Goal: Task Accomplishment & Management: Use online tool/utility

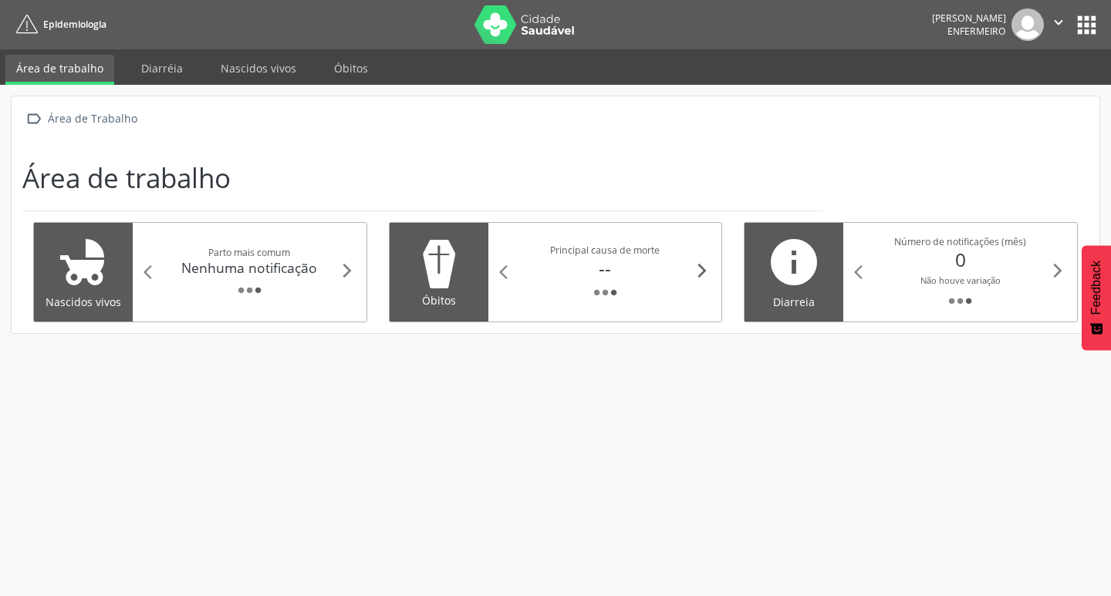
click at [701, 272] on icon "arrow_forward_ios" at bounding box center [702, 270] width 17 height 17
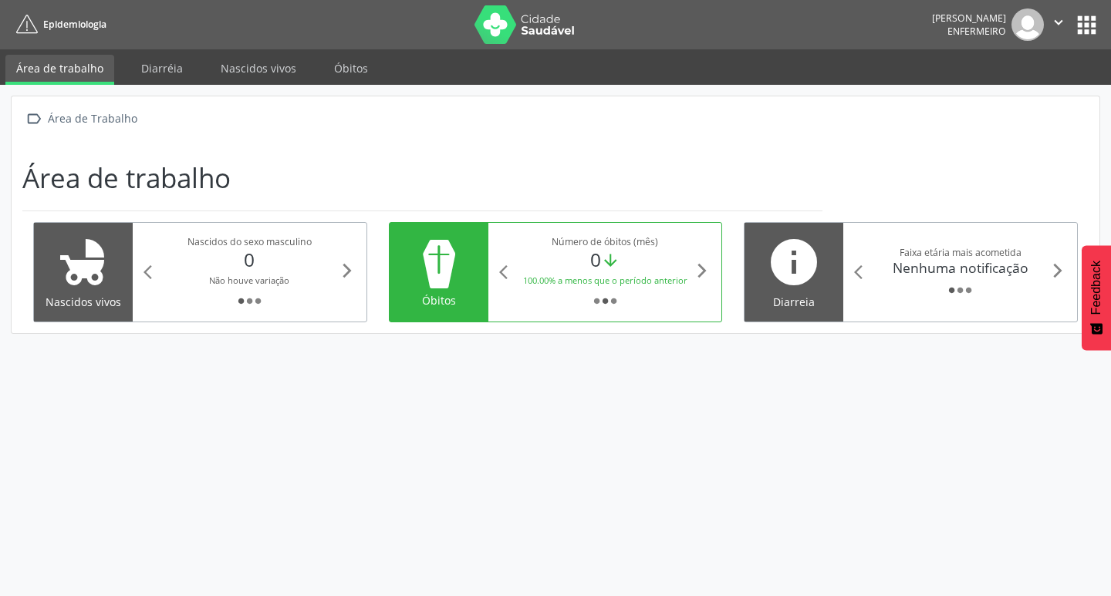
click at [687, 273] on div "100.00% a menos que o período anterior" at bounding box center [605, 280] width 178 height 16
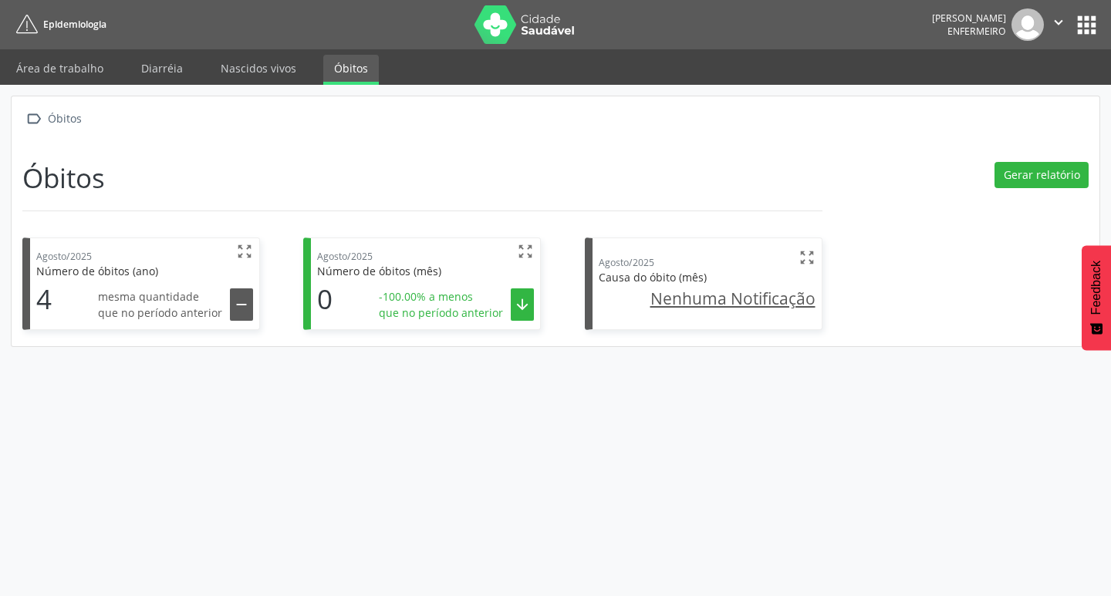
click at [171, 295] on span "mesma quantidade" at bounding box center [160, 297] width 124 height 16
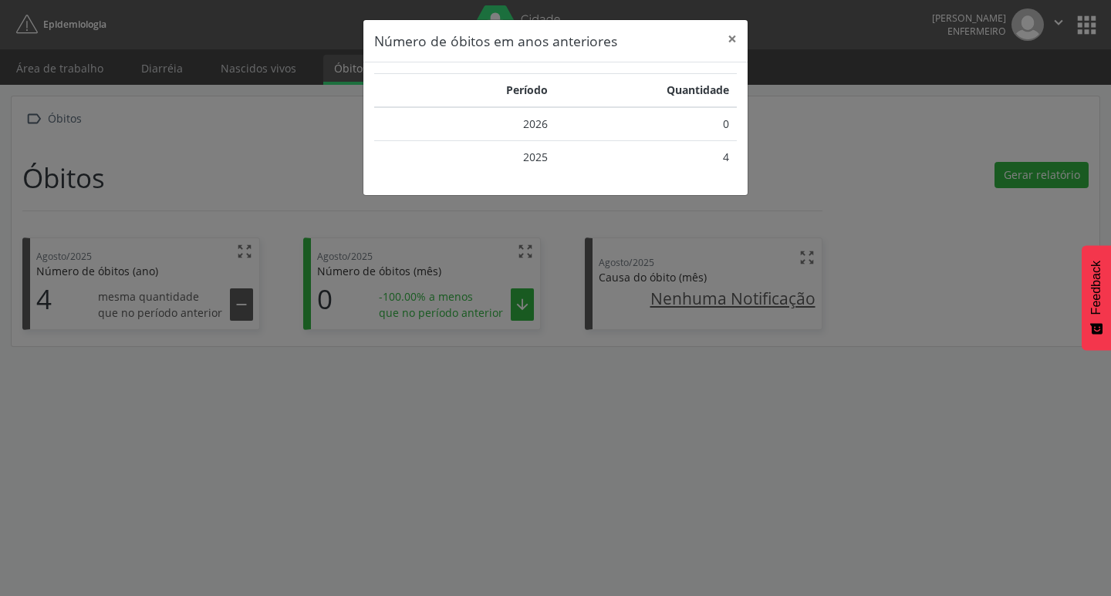
click at [716, 30] on header "Número de óbitos em anos anteriores ×" at bounding box center [555, 41] width 384 height 42
click at [739, 37] on button "×" at bounding box center [732, 39] width 31 height 38
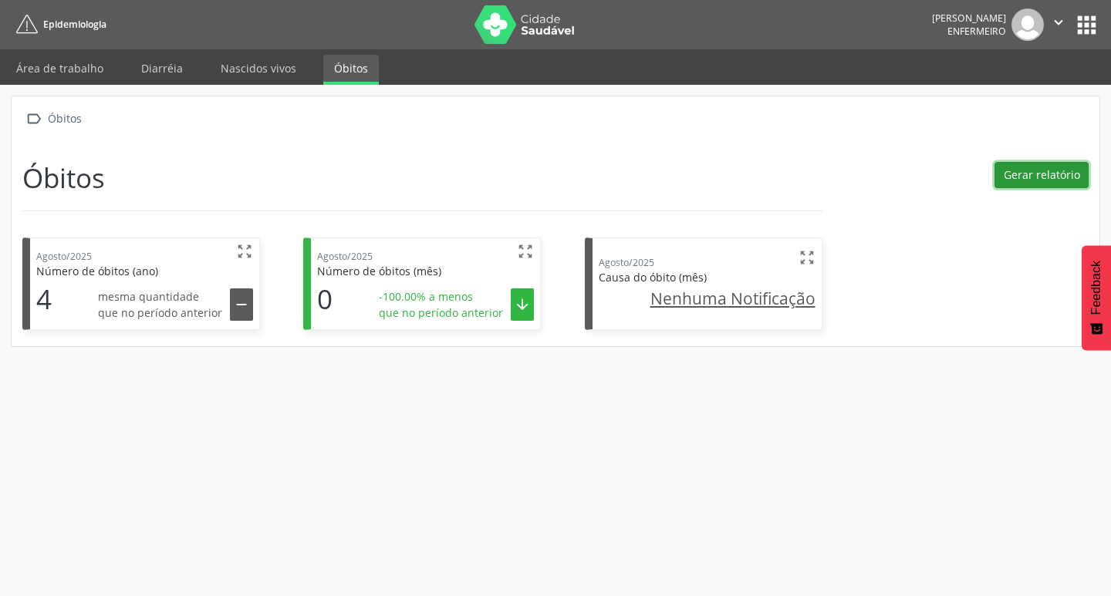
click at [1023, 177] on button "Gerar relatório" at bounding box center [1041, 175] width 94 height 26
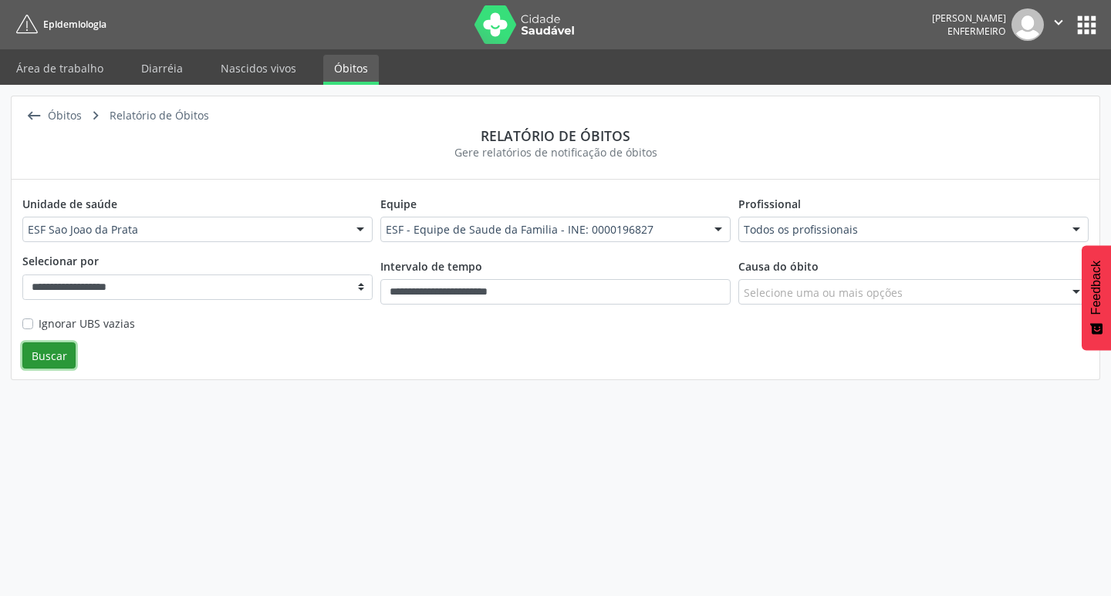
click at [49, 354] on button "Buscar" at bounding box center [48, 356] width 53 height 26
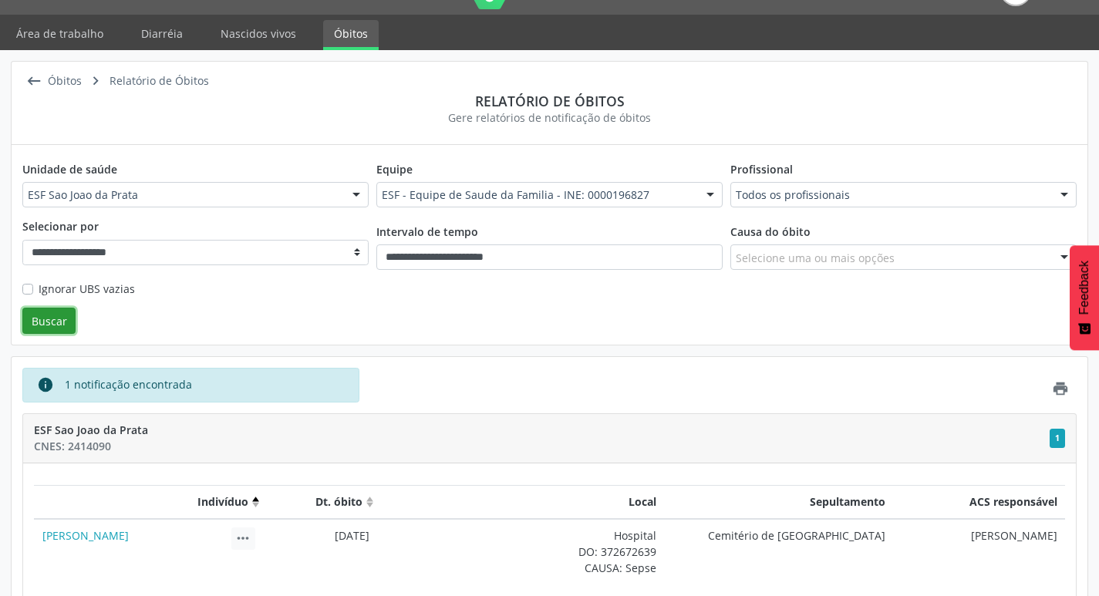
scroll to position [84, 0]
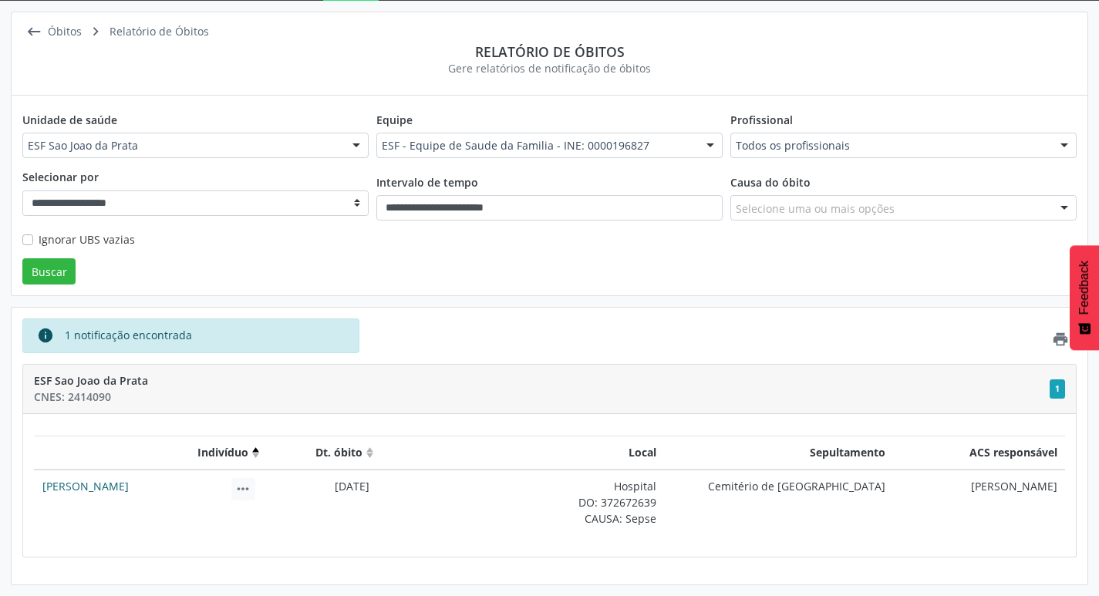
drag, startPoint x: 176, startPoint y: 488, endPoint x: 42, endPoint y: 485, distance: 134.3
click at [39, 486] on td "[PERSON_NAME] CNS: 709808074197299 [PERSON_NAME], 71 anos Nome da mãe: [PERSON_…" at bounding box center [148, 503] width 229 height 66
copy link "[PERSON_NAME]"
click at [276, 507] on td "[DATE]" at bounding box center [320, 503] width 115 height 66
click at [1055, 387] on span "1" at bounding box center [1057, 389] width 15 height 19
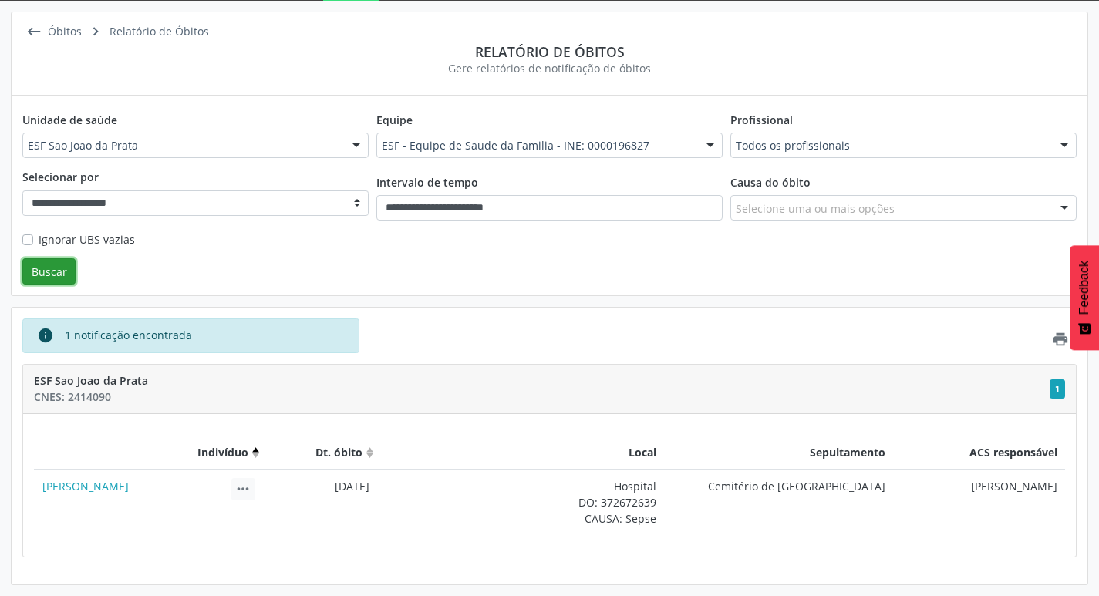
click at [69, 283] on button "Buscar" at bounding box center [48, 271] width 53 height 26
click at [258, 452] on th "Indivíduo (Click to sort Descending)" at bounding box center [148, 453] width 229 height 34
click at [258, 452] on th "Indivíduo (Click to sort Ascending)" at bounding box center [148, 453] width 229 height 34
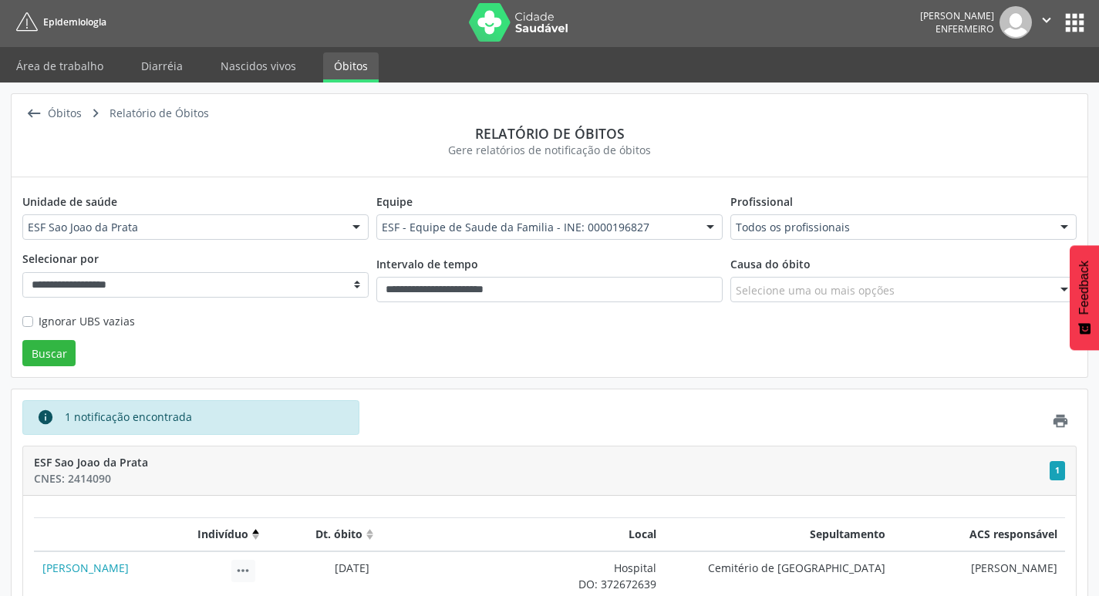
scroll to position [0, 0]
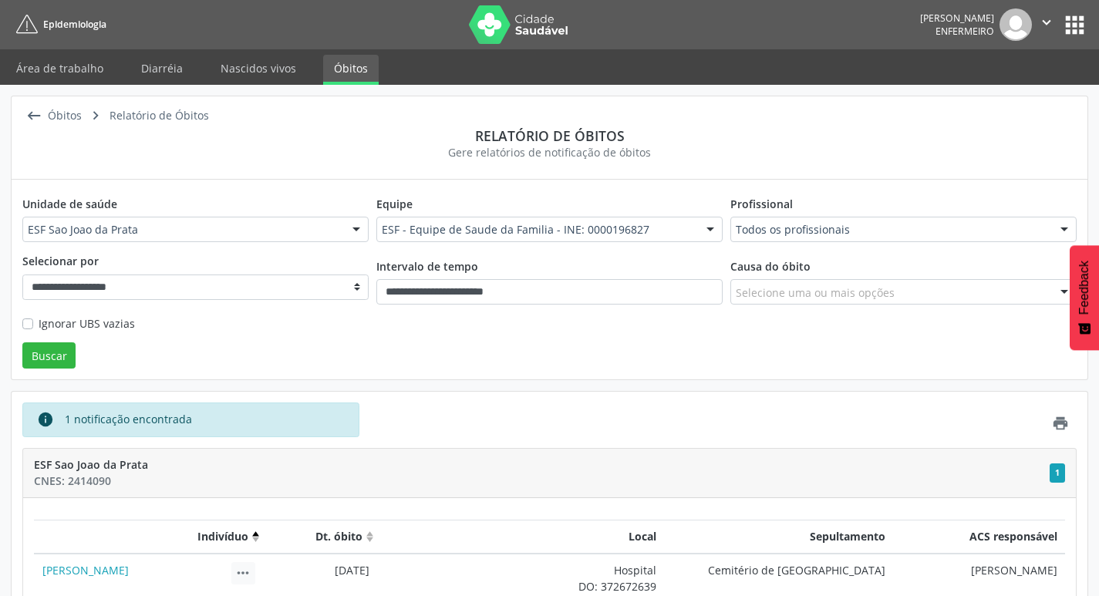
click at [1063, 27] on button "apps" at bounding box center [1075, 25] width 27 height 27
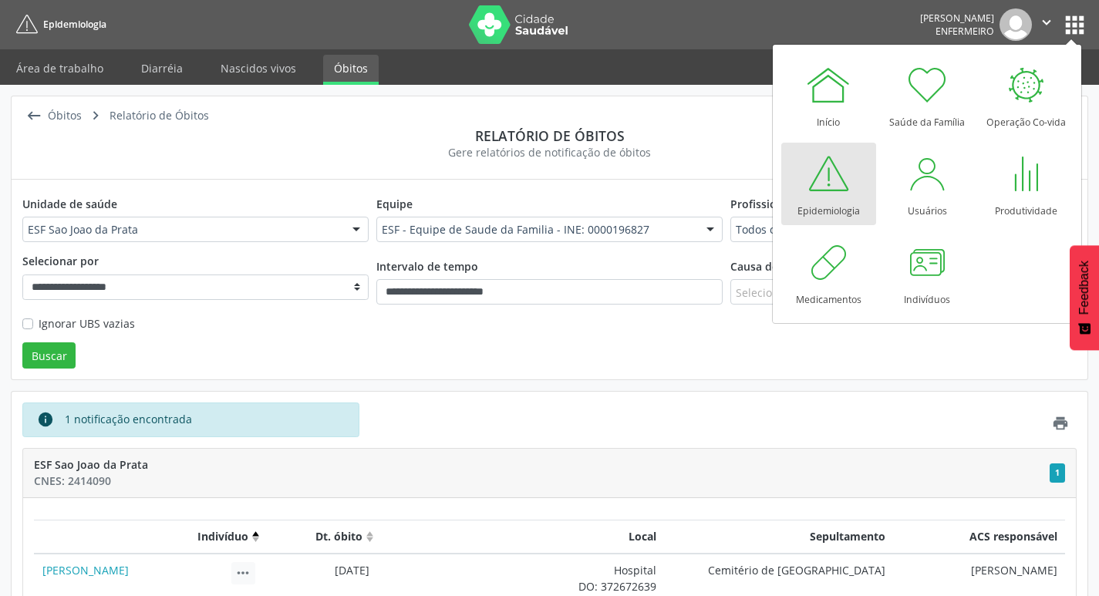
click at [836, 186] on div at bounding box center [828, 173] width 46 height 46
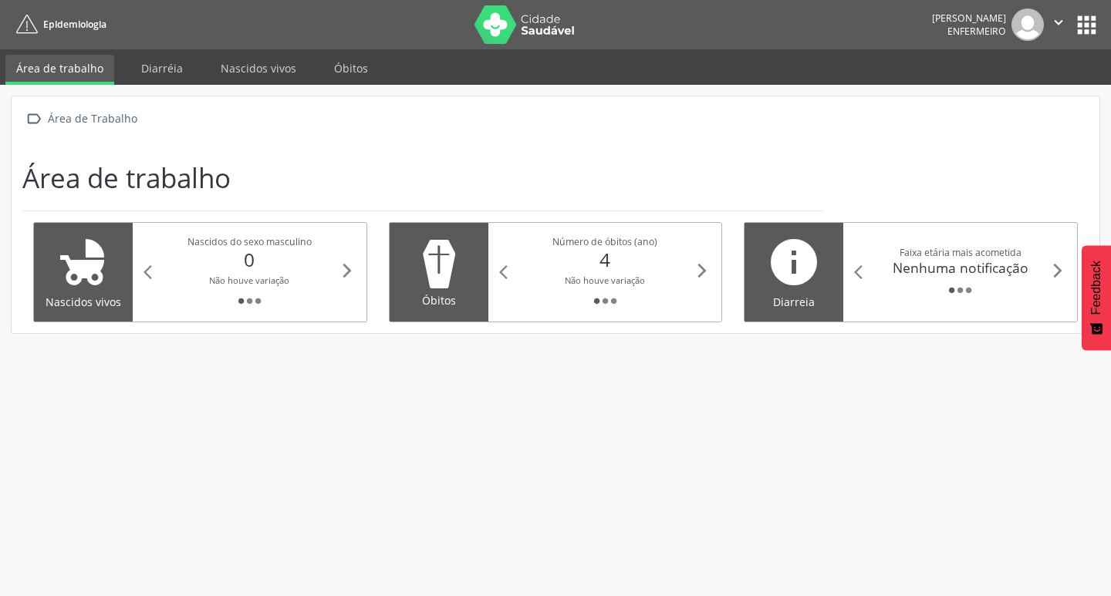
click at [451, 296] on div "Óbitos" at bounding box center [438, 300] width 77 height 16
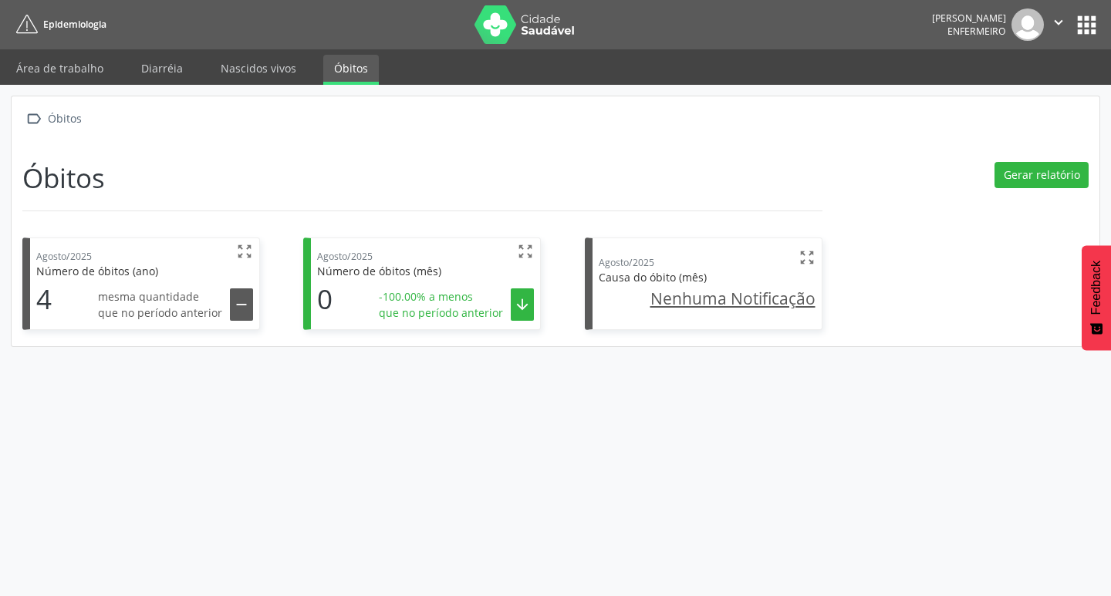
click at [198, 293] on span "mesma quantidade" at bounding box center [160, 297] width 124 height 16
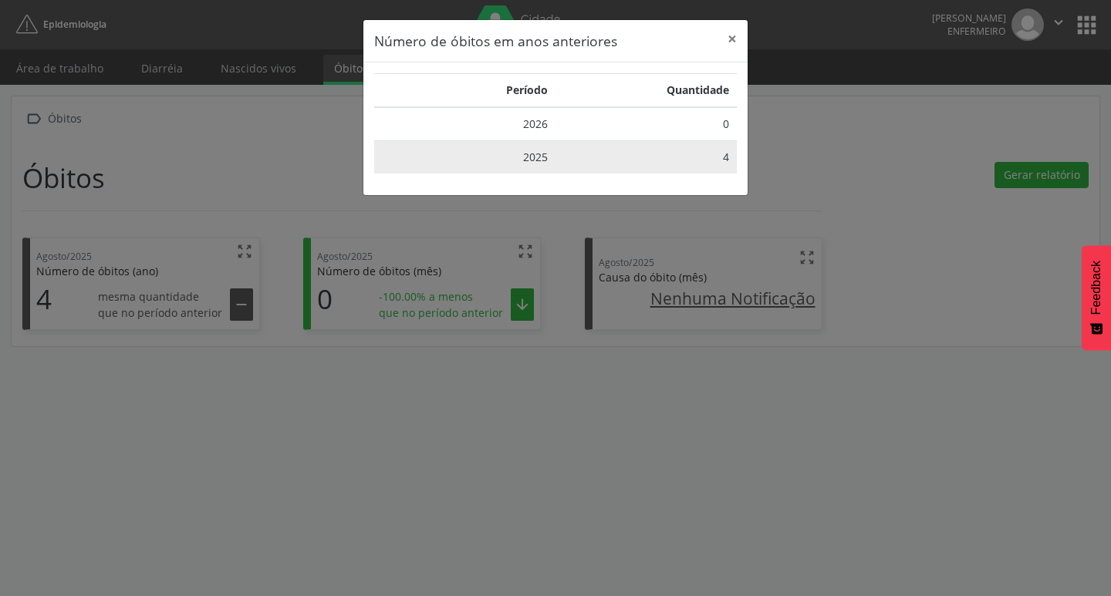
click at [569, 155] on td "4" at bounding box center [645, 156] width 181 height 33
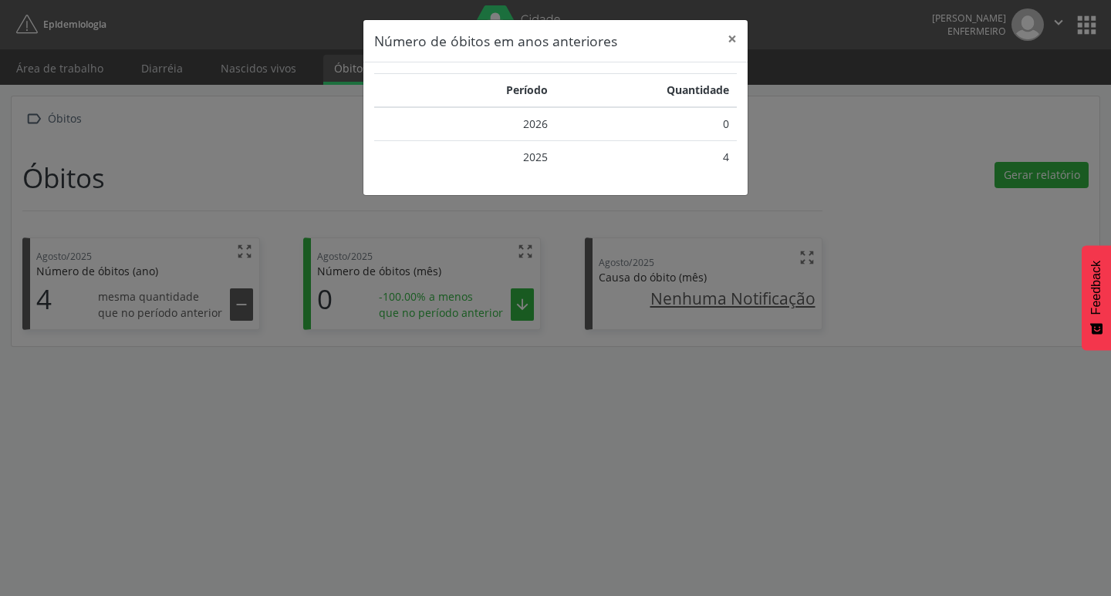
click at [1042, 177] on div "Número de óbitos em anos anteriores × Período Quantidade 2026 0 2025 4" at bounding box center [555, 298] width 1111 height 596
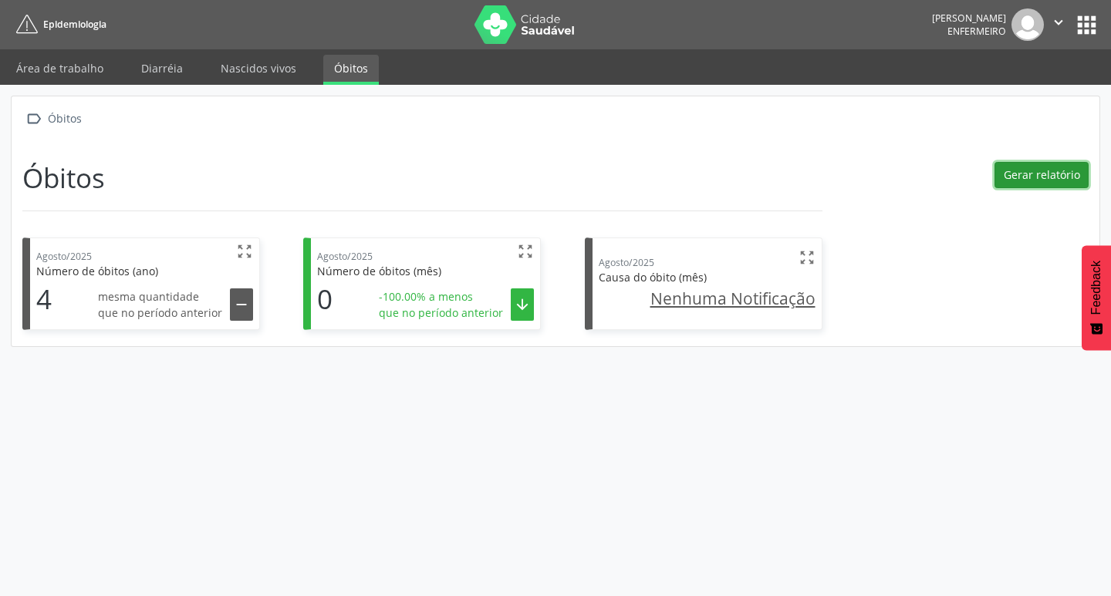
click at [1029, 181] on button "Gerar relatório" at bounding box center [1041, 175] width 94 height 26
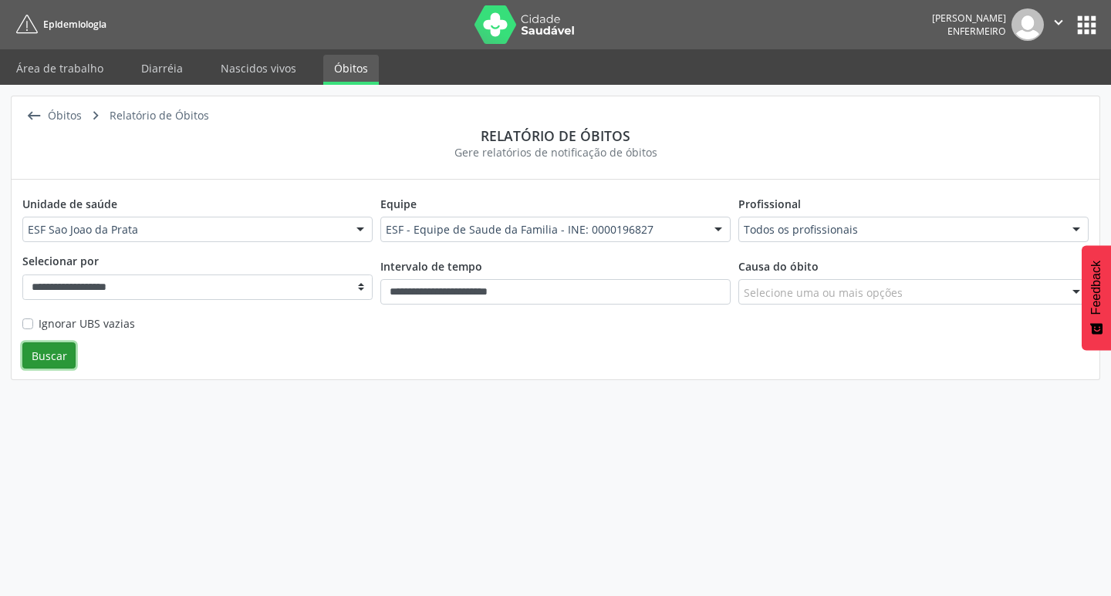
click at [50, 349] on button "Buscar" at bounding box center [48, 356] width 53 height 26
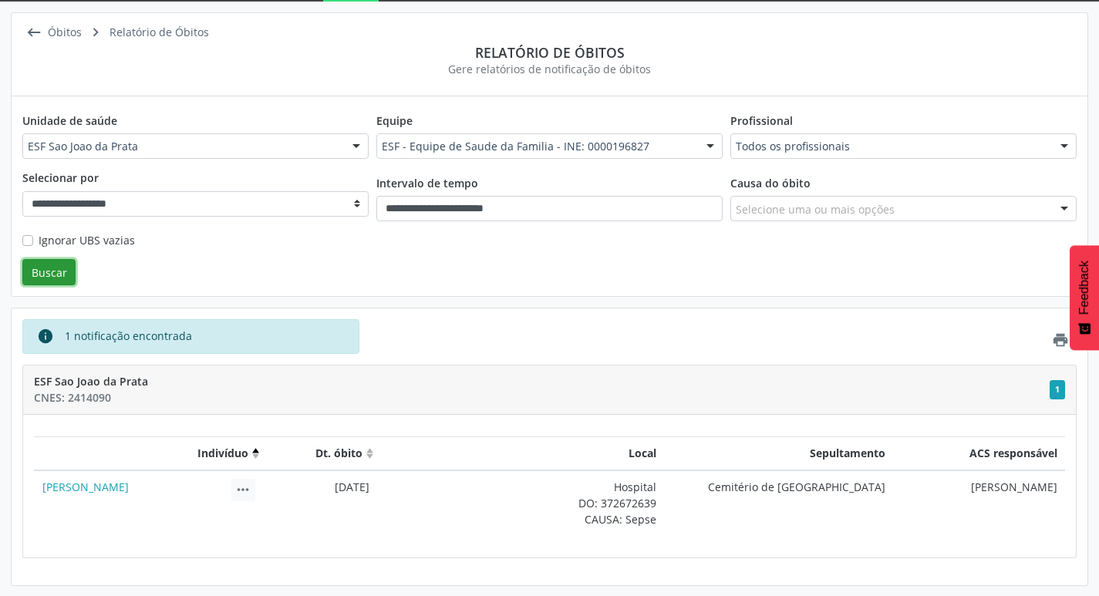
scroll to position [84, 0]
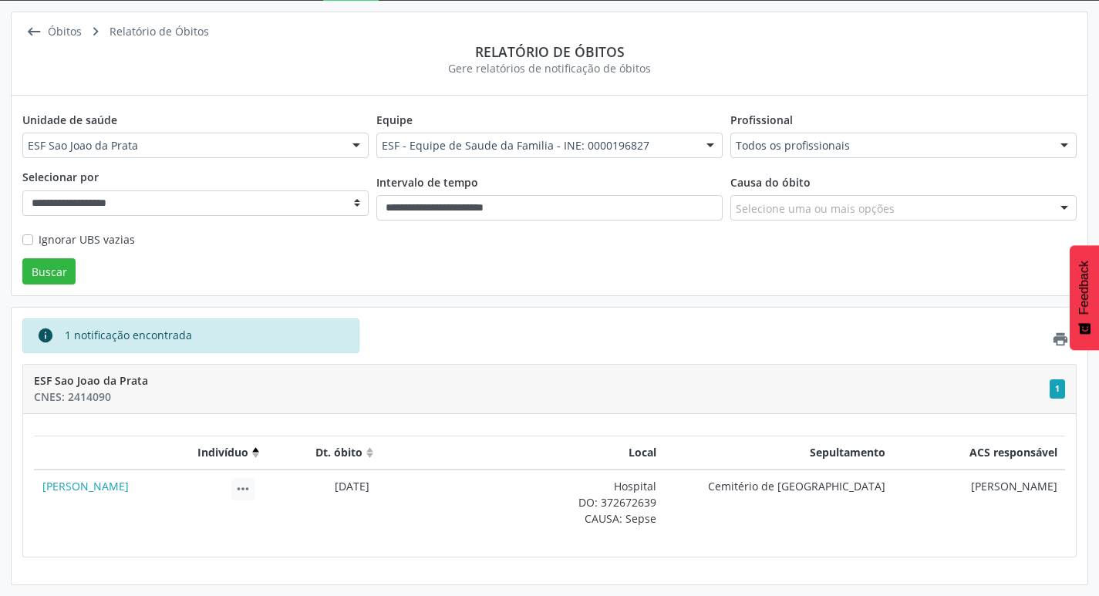
click at [72, 339] on div "1 notificação encontrada" at bounding box center [128, 335] width 127 height 17
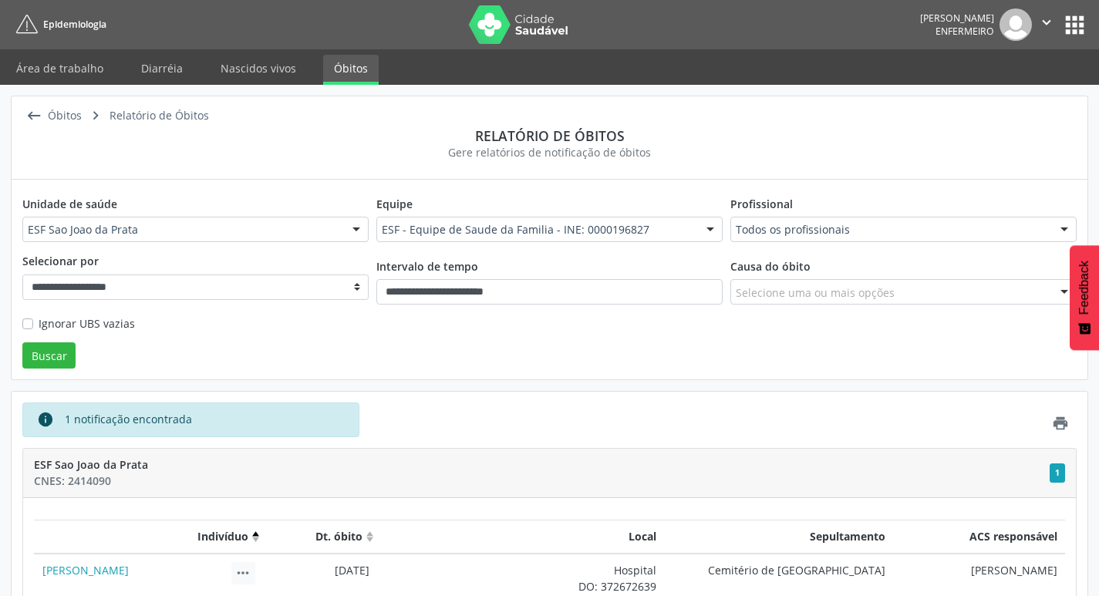
click at [1071, 26] on button "apps" at bounding box center [1075, 25] width 27 height 27
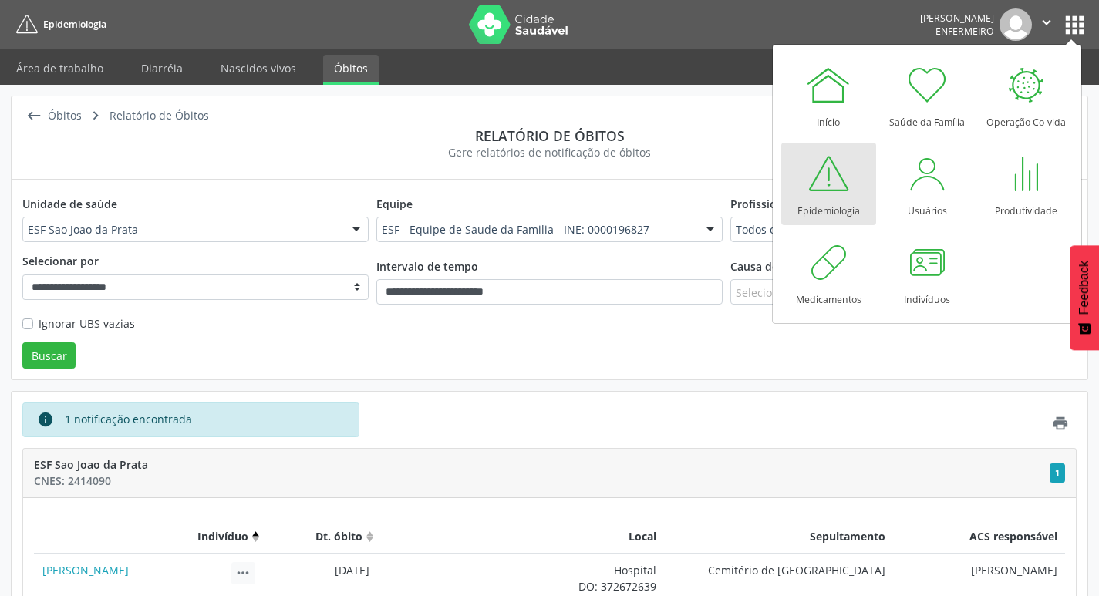
click at [808, 216] on div "Epidemiologia" at bounding box center [829, 207] width 62 height 21
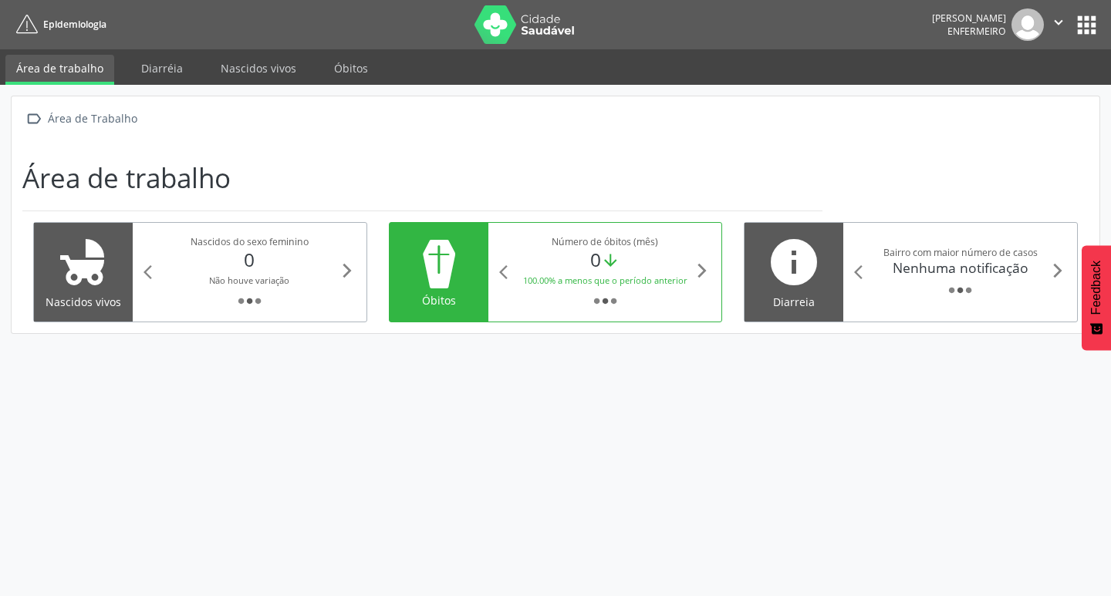
click at [832, 279] on div "info" at bounding box center [793, 264] width 77 height 59
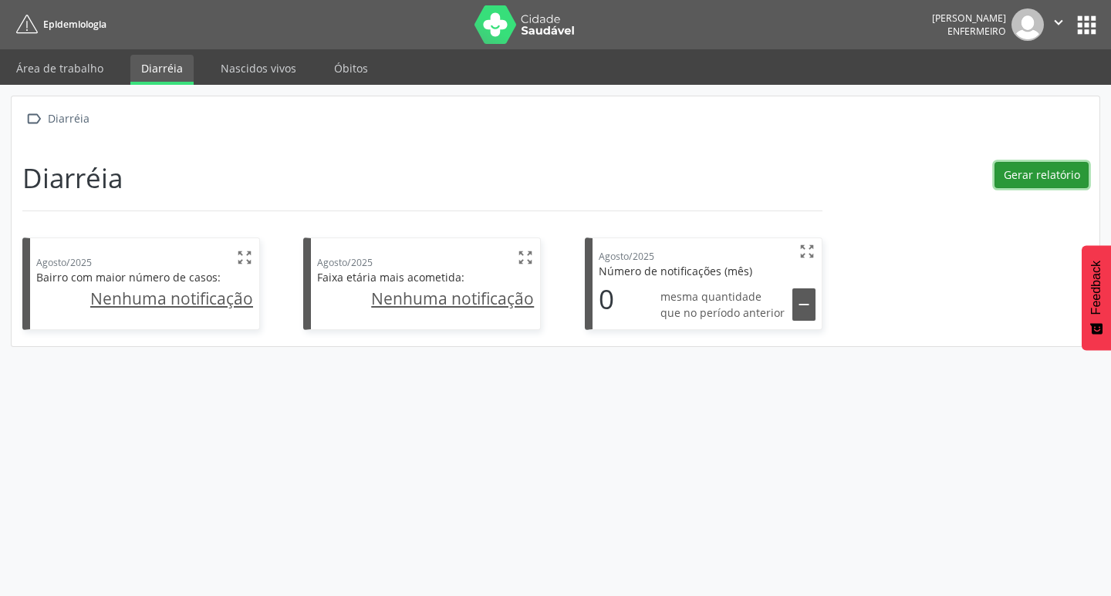
click at [1038, 165] on button "Gerar relatório" at bounding box center [1041, 175] width 94 height 26
